Goal: Task Accomplishment & Management: Manage account settings

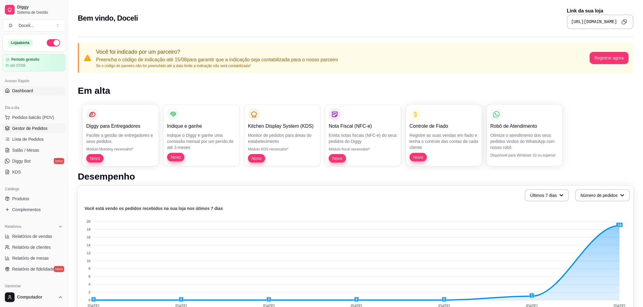
click at [39, 131] on span "Gestor de Pedidos" at bounding box center [29, 128] width 35 height 6
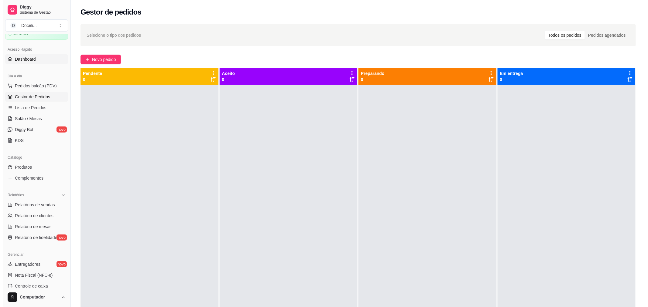
scroll to position [45, 0]
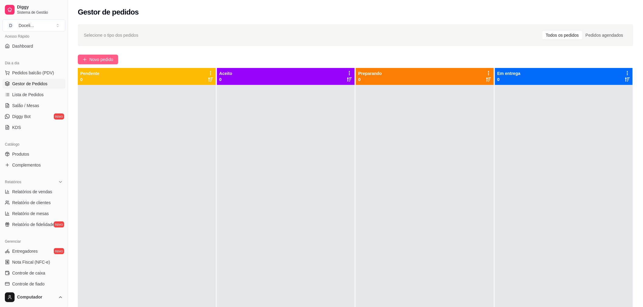
click at [99, 60] on span "Novo pedido" at bounding box center [101, 59] width 24 height 7
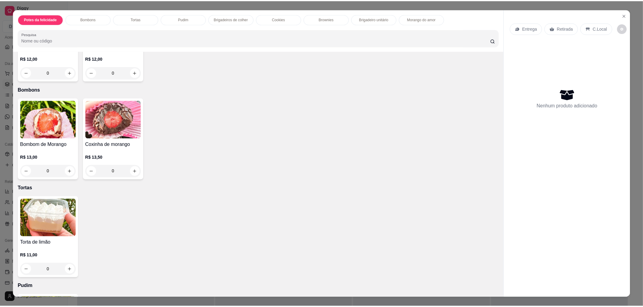
scroll to position [180, 0]
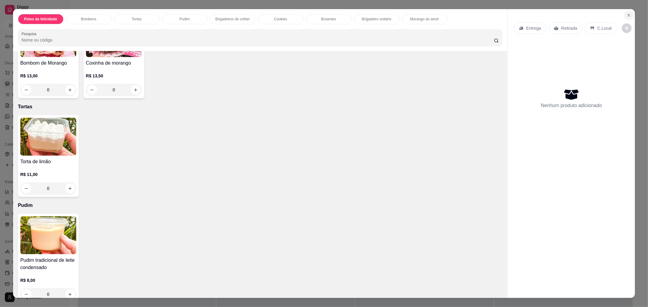
click at [626, 16] on icon "Close" at bounding box center [628, 15] width 5 height 5
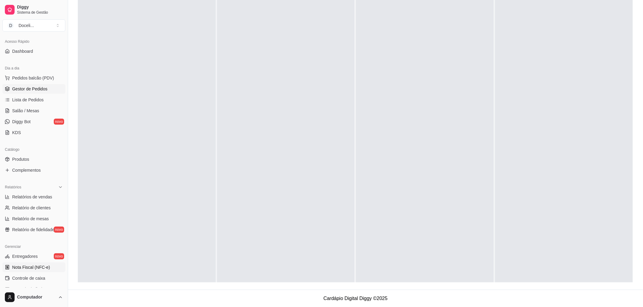
scroll to position [84, 0]
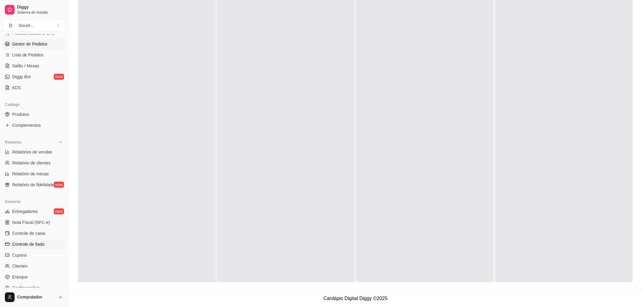
click at [35, 244] on span "Controle de fiado" at bounding box center [28, 244] width 32 height 6
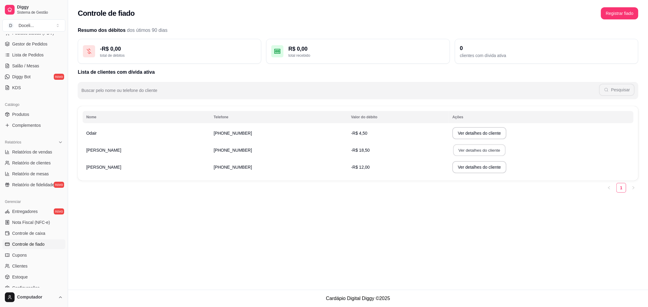
click at [463, 148] on button "Ver detalhes do cliente" at bounding box center [479, 151] width 52 height 12
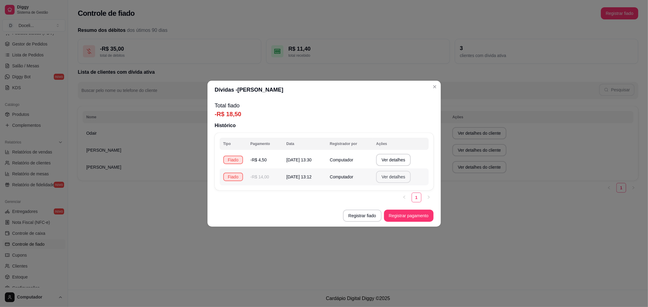
click at [392, 176] on button "Ver detalhes" at bounding box center [393, 177] width 35 height 12
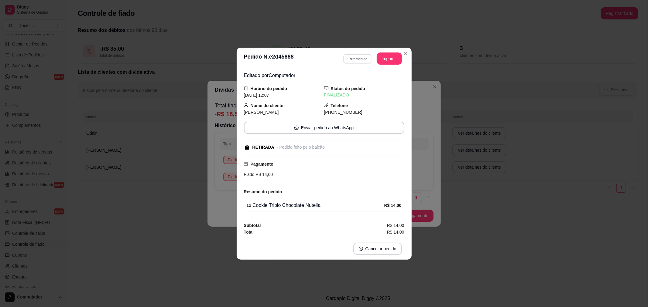
click at [353, 58] on button "Editar pedido" at bounding box center [357, 58] width 28 height 9
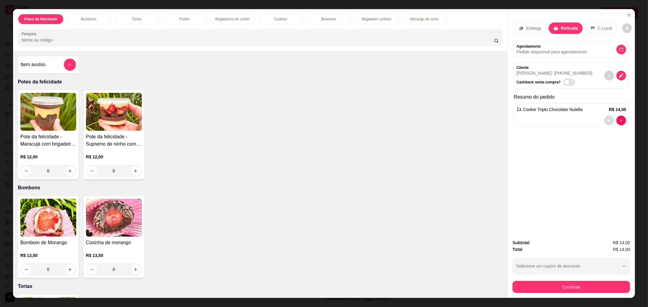
click at [604, 120] on button "decrease-product-quantity" at bounding box center [609, 121] width 10 height 10
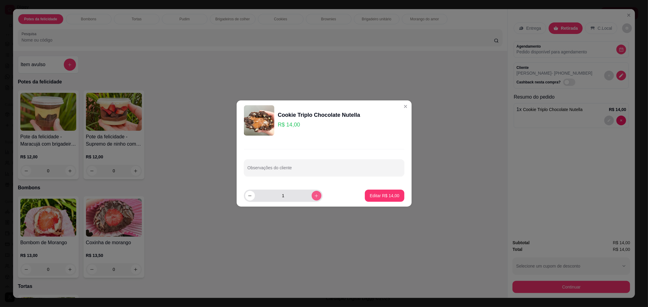
click at [314, 196] on icon "increase-product-quantity" at bounding box center [316, 196] width 5 height 5
type input "2"
click at [375, 198] on p "Editar R$ 28,00" at bounding box center [384, 196] width 29 height 6
type input "2"
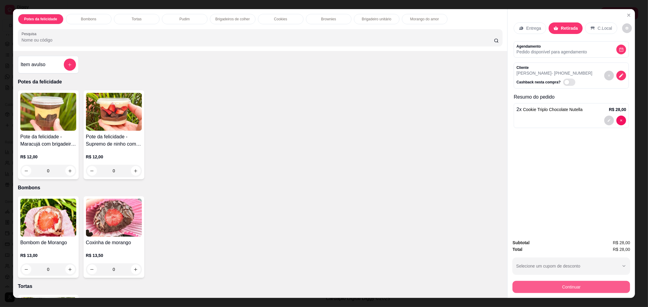
click at [551, 286] on button "Continuar" at bounding box center [571, 287] width 118 height 12
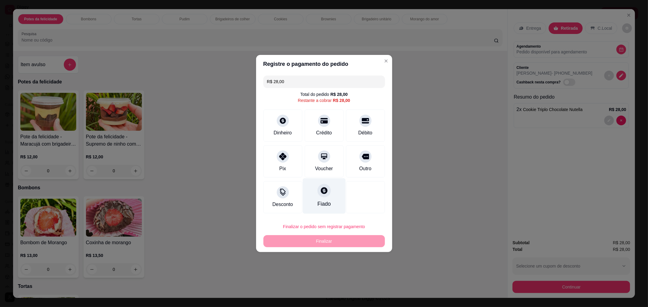
click at [320, 196] on div at bounding box center [323, 190] width 13 height 13
type input "R$ 0,00"
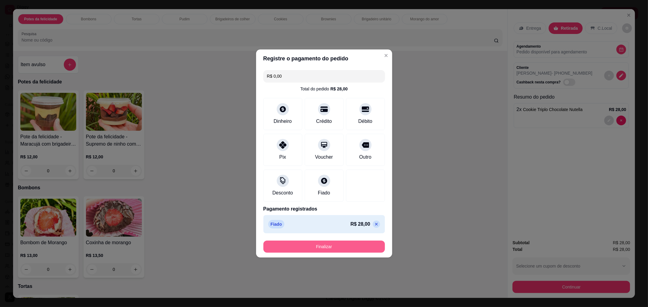
click at [319, 246] on button "Finalizar" at bounding box center [323, 247] width 121 height 12
click at [323, 182] on icon at bounding box center [324, 179] width 8 height 8
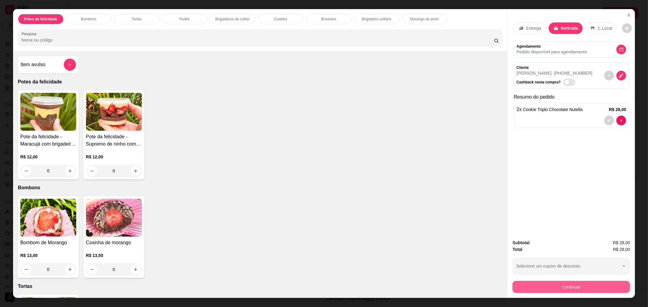
click at [567, 286] on button "Continuar" at bounding box center [571, 287] width 118 height 12
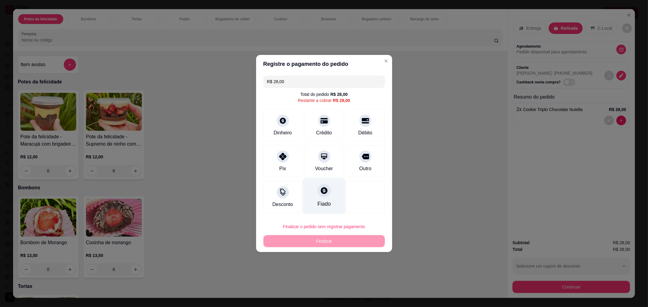
click at [321, 201] on div "Fiado" at bounding box center [323, 204] width 13 height 8
type input "R$ 0,00"
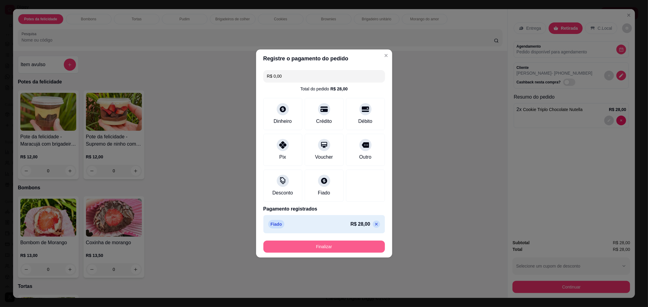
click at [334, 248] on button "Finalizar" at bounding box center [323, 247] width 121 height 12
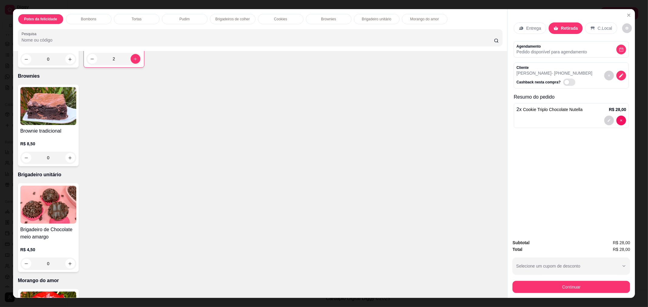
scroll to position [675, 0]
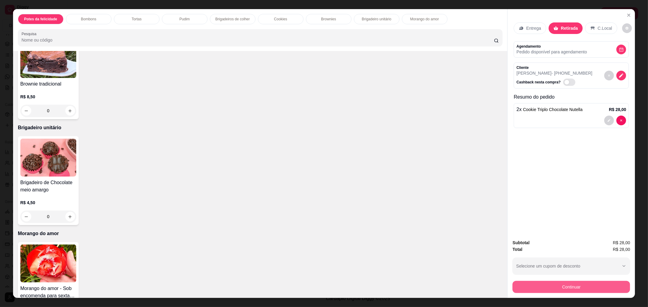
click at [555, 286] on button "Continuar" at bounding box center [571, 287] width 118 height 12
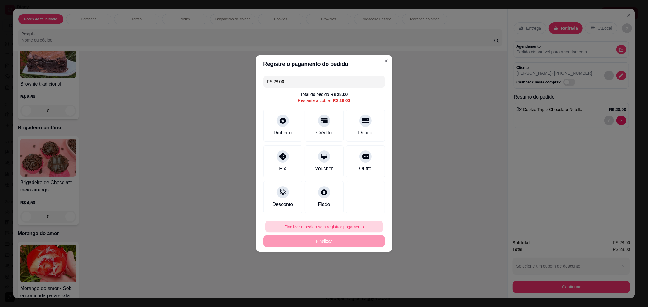
click at [335, 226] on button "Finalizar o pedido sem registrar pagamento" at bounding box center [324, 227] width 118 height 12
click at [361, 277] on button "Confirmar" at bounding box center [362, 276] width 22 height 9
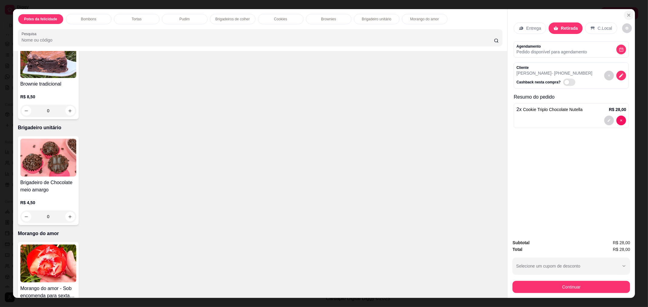
click at [626, 14] on icon "Close" at bounding box center [628, 15] width 5 height 5
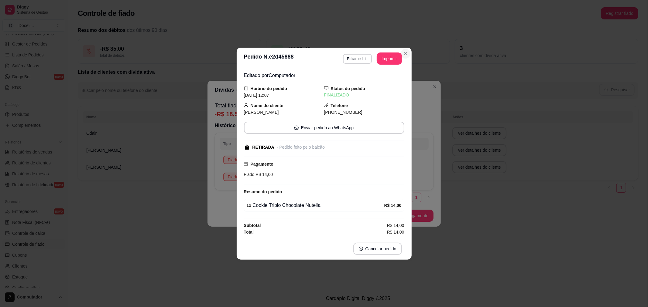
click at [406, 53] on icon "Close" at bounding box center [405, 53] width 5 height 5
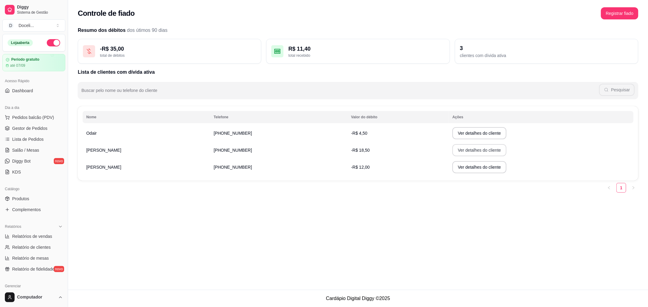
click at [465, 153] on button "Ver detalhes do cliente" at bounding box center [479, 150] width 54 height 12
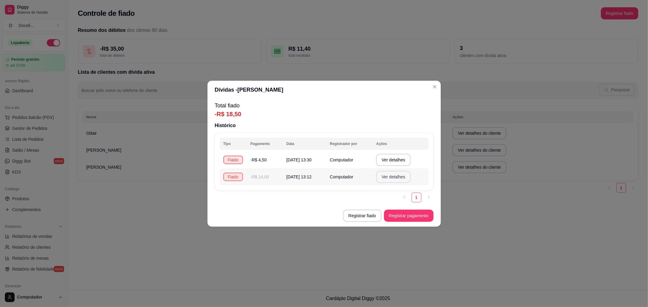
click at [389, 178] on button "Ver detalhes" at bounding box center [393, 177] width 35 height 12
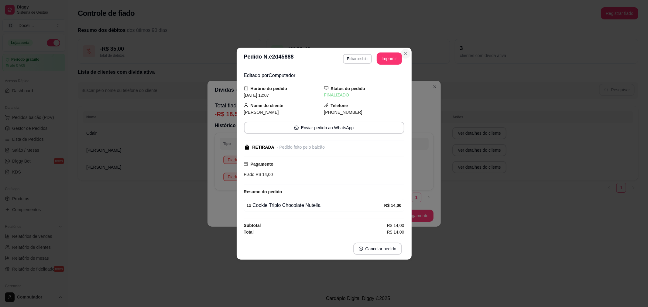
click at [406, 53] on icon "Close" at bounding box center [405, 53] width 5 height 5
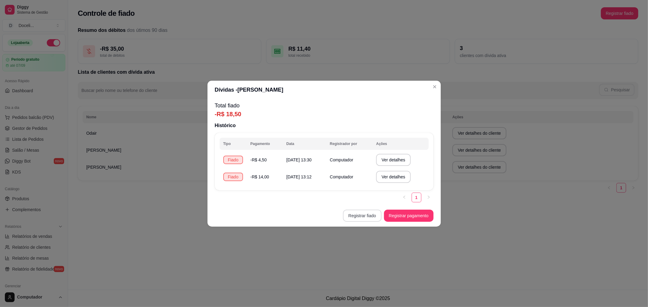
click at [356, 214] on button "Registrar fiado" at bounding box center [362, 216] width 39 height 12
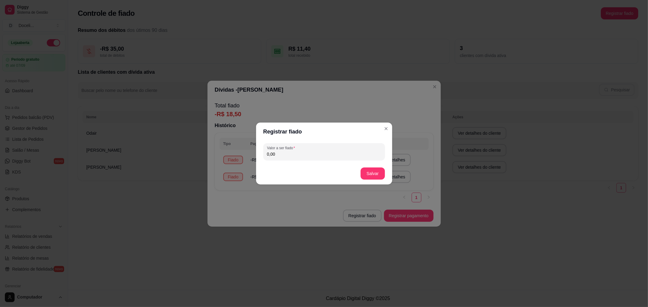
click at [296, 154] on input "0,00" at bounding box center [324, 154] width 114 height 6
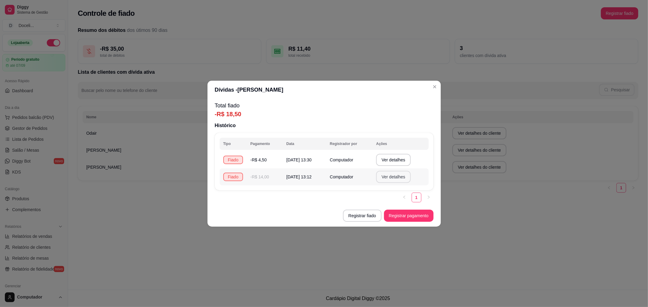
click at [396, 179] on button "Ver detalhes" at bounding box center [393, 177] width 35 height 12
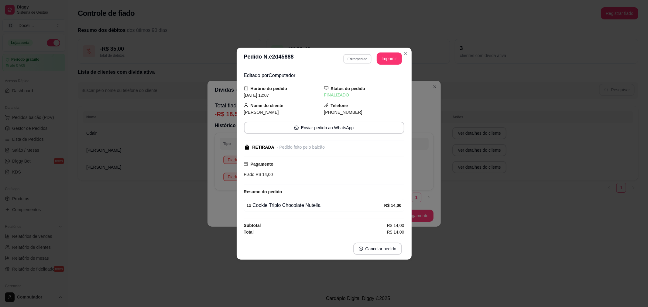
click at [355, 58] on button "Editar pedido" at bounding box center [357, 58] width 28 height 9
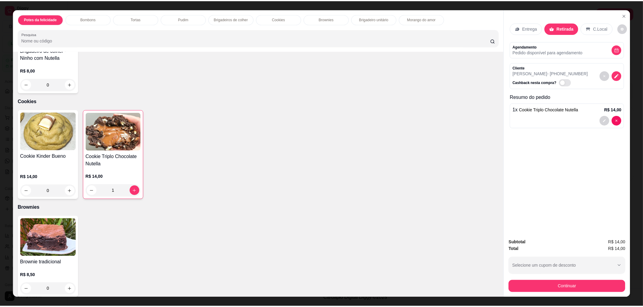
scroll to position [585, 0]
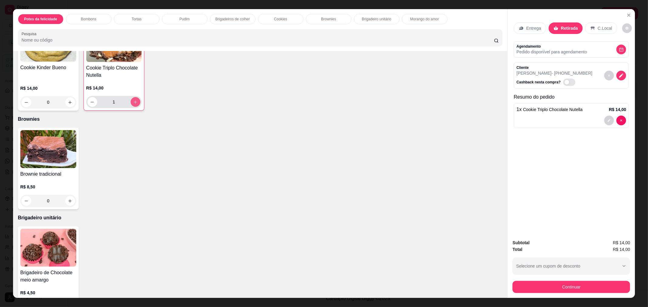
click at [136, 102] on button "increase-product-quantity" at bounding box center [136, 102] width 10 height 10
type input "2"
click at [533, 285] on button "Continuar" at bounding box center [571, 287] width 118 height 12
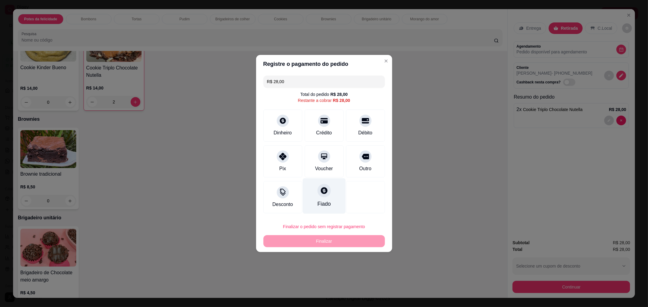
click at [319, 186] on div at bounding box center [323, 190] width 13 height 13
type input "R$ 0,00"
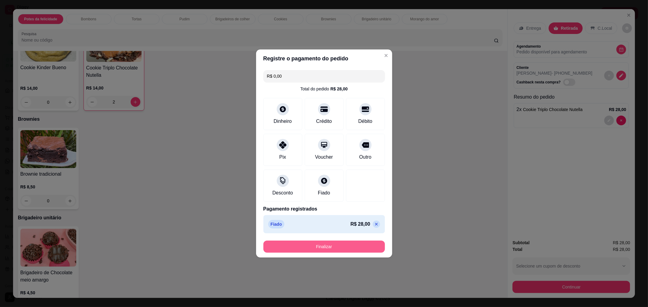
click at [323, 252] on button "Finalizar" at bounding box center [323, 247] width 121 height 12
type input "0"
type input "-R$ 28,00"
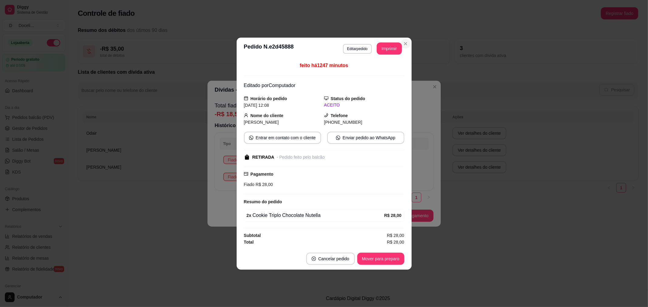
click at [403, 42] on icon "Close" at bounding box center [405, 43] width 5 height 5
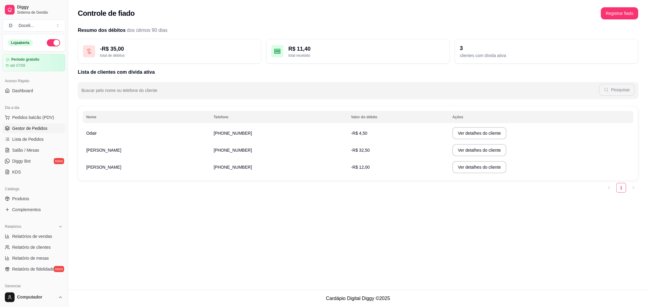
click at [31, 133] on link "Gestor de Pedidos" at bounding box center [33, 129] width 63 height 10
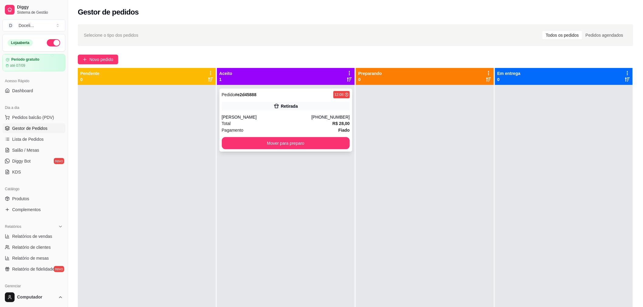
click at [268, 95] on div "Pedido # e2d45888 12:08" at bounding box center [286, 94] width 128 height 7
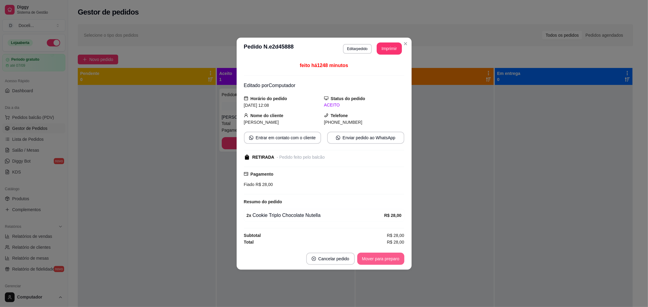
click at [380, 261] on button "Mover para preparo" at bounding box center [380, 259] width 47 height 12
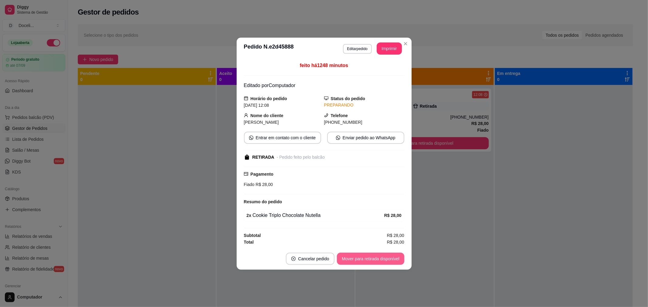
click at [380, 261] on button "Mover para retirada disponível" at bounding box center [370, 259] width 67 height 12
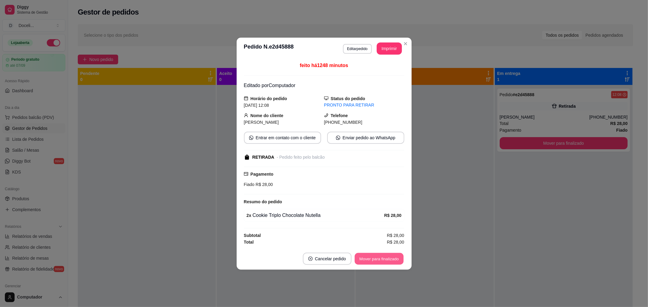
click at [380, 261] on button "Mover para finalizado" at bounding box center [378, 259] width 49 height 12
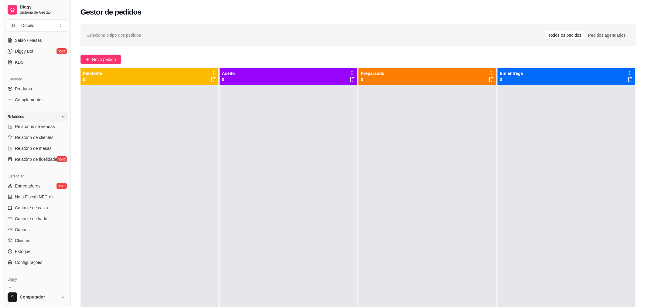
scroll to position [129, 0]
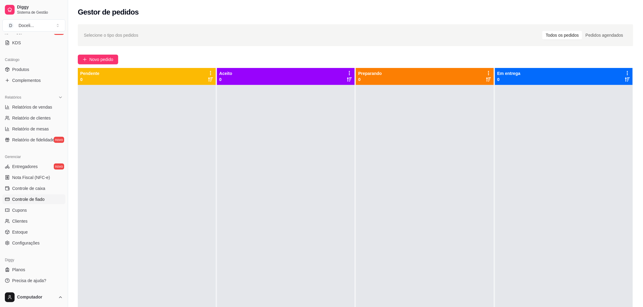
click at [31, 197] on span "Controle de fiado" at bounding box center [28, 199] width 32 height 6
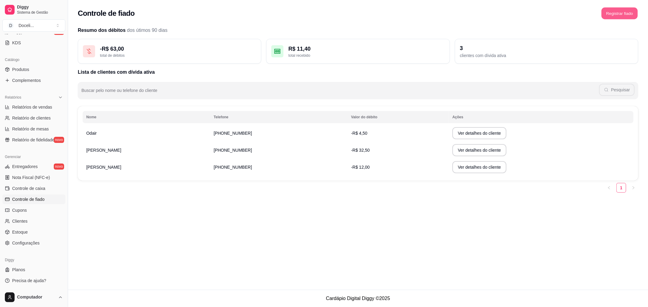
click at [623, 14] on button "Registrar fiado" at bounding box center [619, 14] width 36 height 12
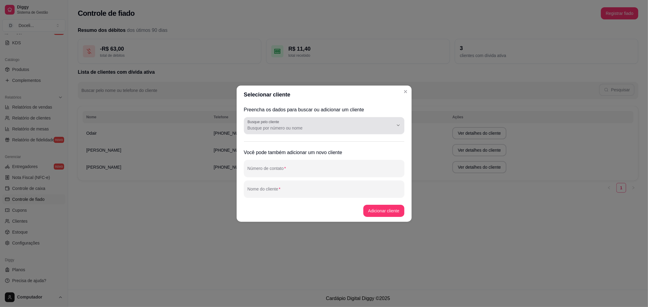
click at [310, 127] on input "Busque pelo cliente" at bounding box center [315, 128] width 136 height 6
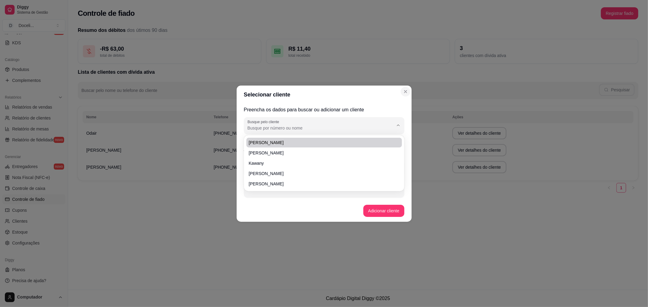
click at [408, 90] on icon "Close" at bounding box center [405, 91] width 5 height 5
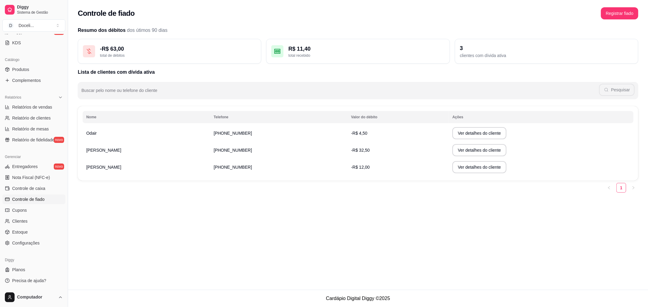
click at [244, 81] on div "Buscar pelo nome ou telefone do cliente Pesquisar" at bounding box center [358, 87] width 560 height 23
click at [472, 128] on button "Ver detalhes do cliente" at bounding box center [479, 133] width 54 height 12
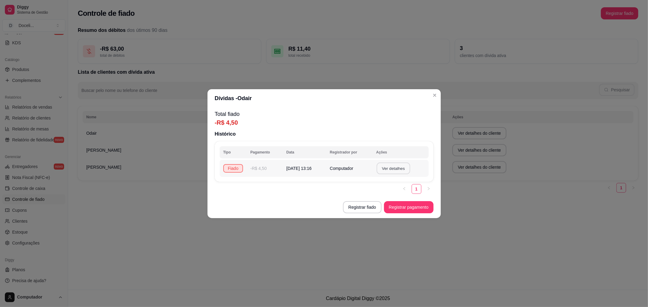
click at [389, 166] on button "Ver detalhes" at bounding box center [393, 168] width 33 height 12
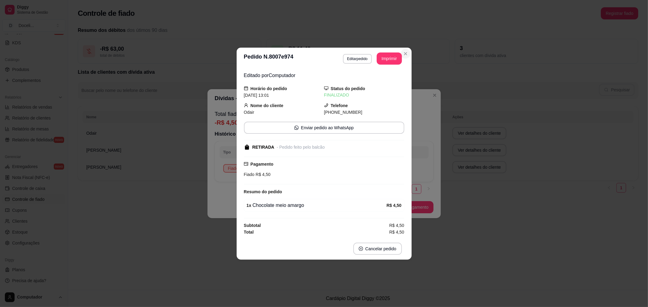
click at [405, 52] on icon "Close" at bounding box center [405, 53] width 5 height 5
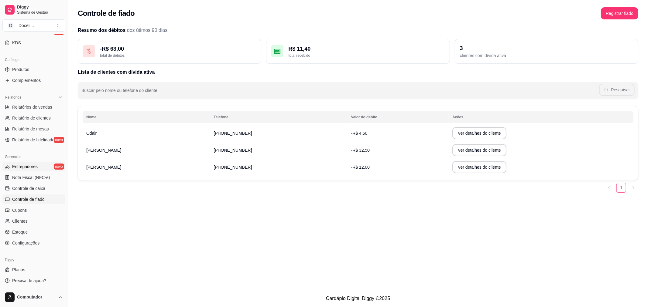
click at [34, 165] on span "Entregadores" at bounding box center [25, 167] width 26 height 6
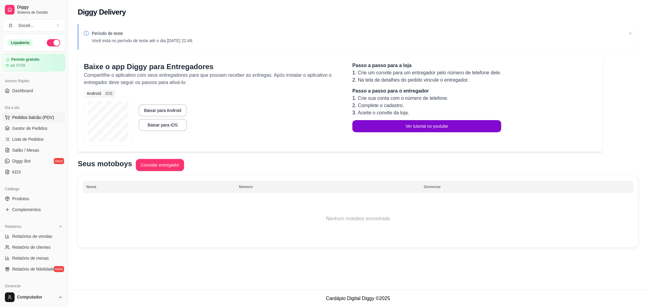
click at [35, 119] on span "Pedidos balcão (PDV)" at bounding box center [33, 117] width 42 height 6
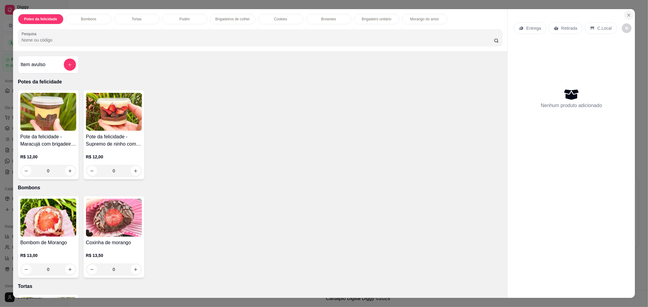
click at [626, 14] on icon "Close" at bounding box center [628, 15] width 5 height 5
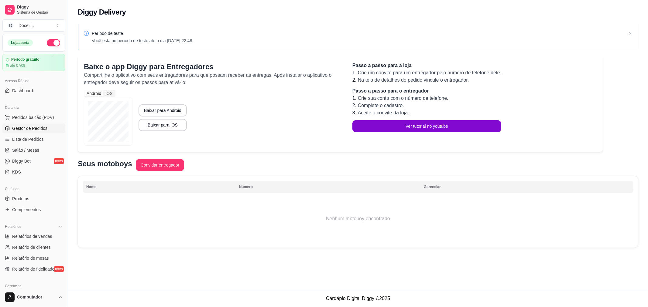
click at [32, 128] on span "Gestor de Pedidos" at bounding box center [29, 128] width 35 height 6
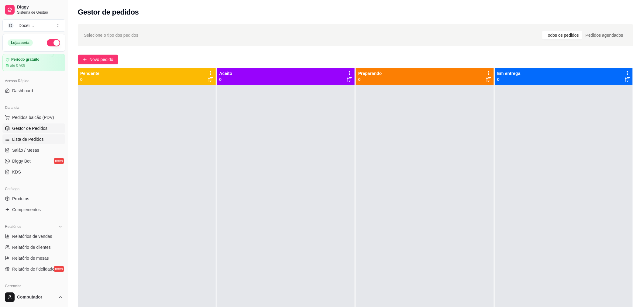
click at [29, 137] on span "Lista de Pedidos" at bounding box center [28, 139] width 32 height 6
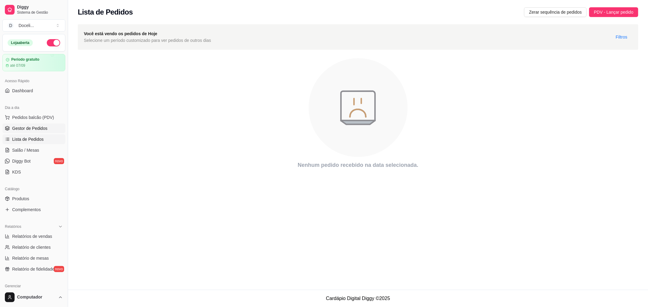
click at [31, 131] on span "Gestor de Pedidos" at bounding box center [29, 128] width 35 height 6
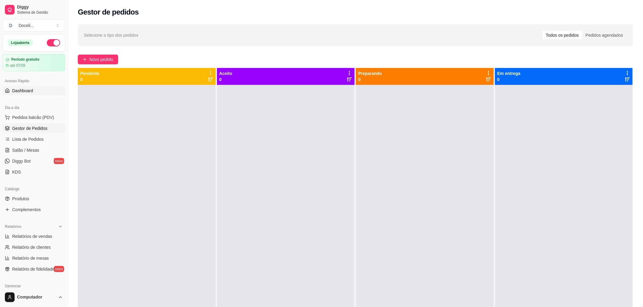
click at [22, 89] on span "Dashboard" at bounding box center [22, 91] width 21 height 6
